Goal: Navigation & Orientation: Find specific page/section

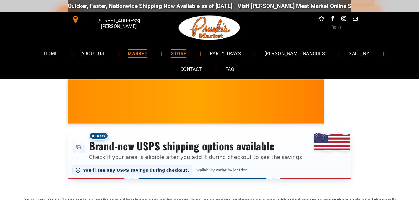
click at [128, 51] on span "MARKET" at bounding box center [138, 53] width 20 height 9
